Goal: Transaction & Acquisition: Subscribe to service/newsletter

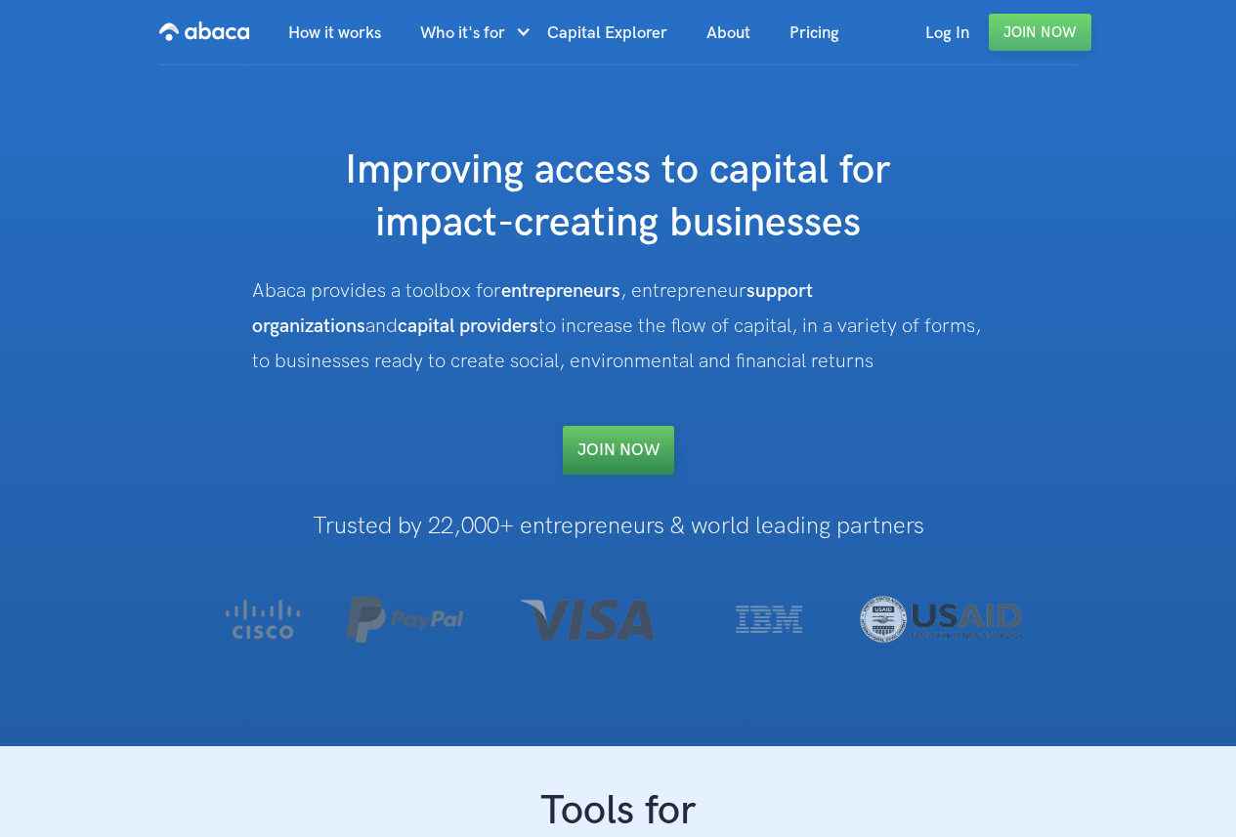
click at [623, 454] on link "Join NOW" at bounding box center [618, 450] width 111 height 49
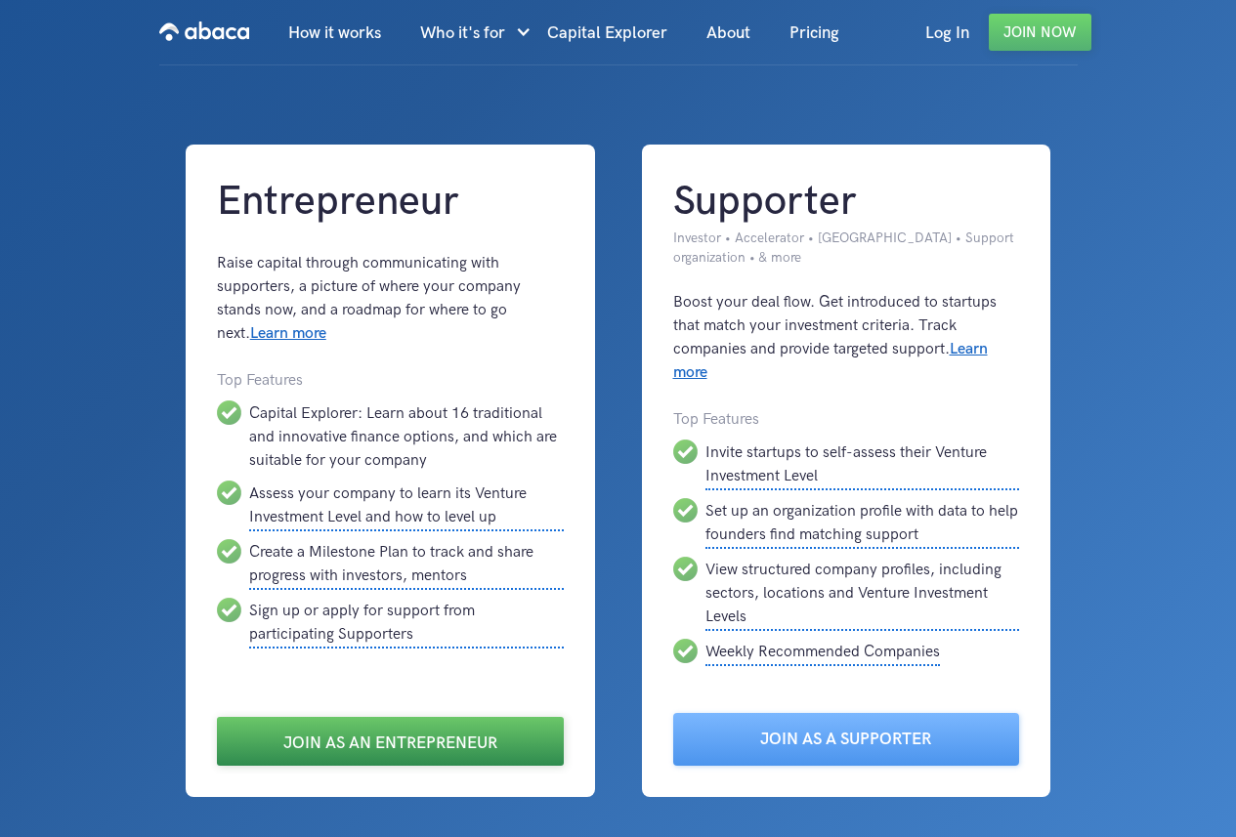
click at [430, 742] on link "Join as an Entrepreneur" at bounding box center [390, 741] width 347 height 49
